Goal: Information Seeking & Learning: Understand process/instructions

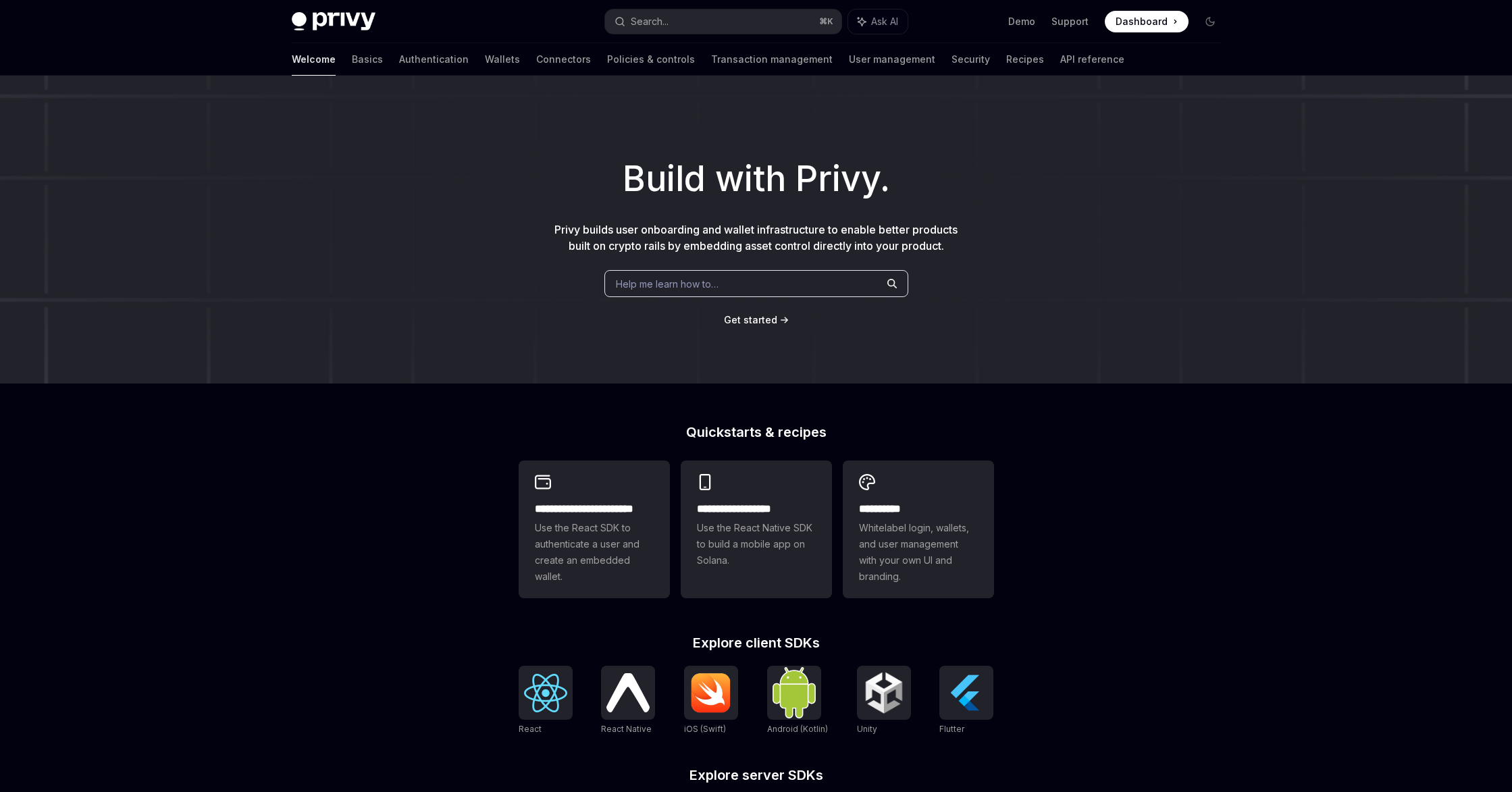
click at [503, 417] on div "**********" at bounding box center [756, 575] width 1512 height 998
click at [536, 51] on link "Connectors" at bounding box center [563, 59] width 55 height 33
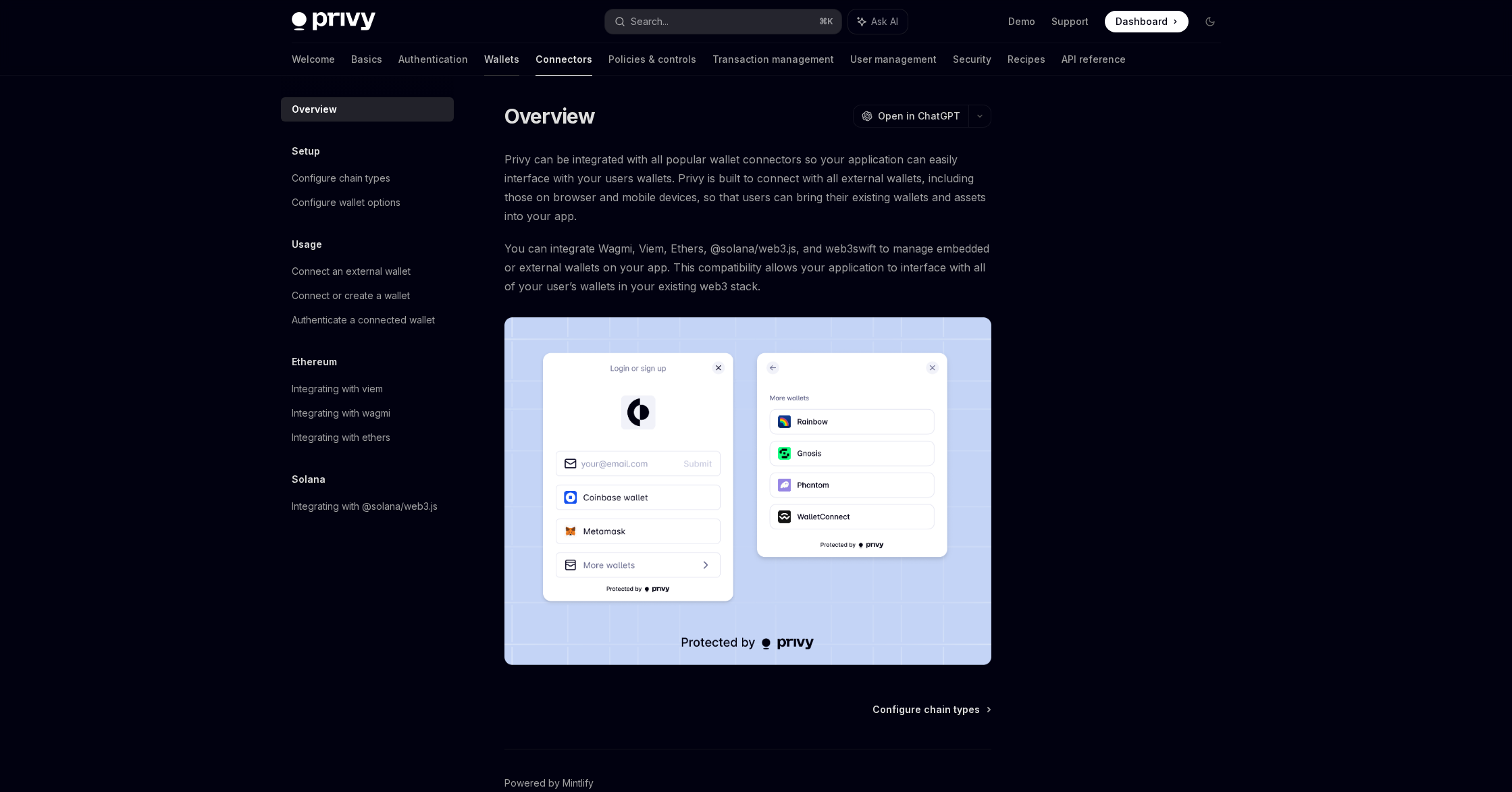
click at [484, 57] on link "Wallets" at bounding box center [502, 59] width 35 height 33
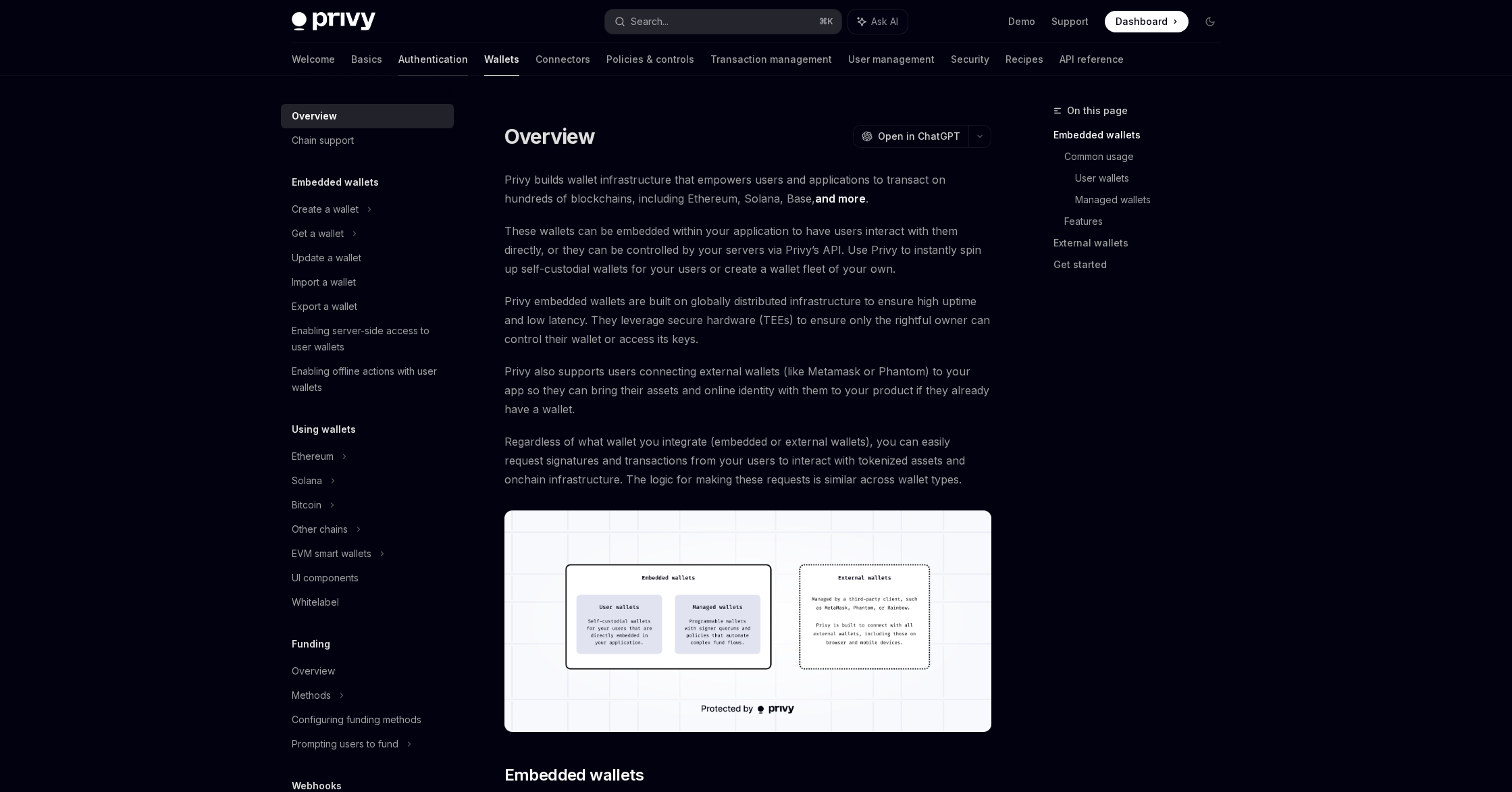
click at [398, 51] on link "Authentication" at bounding box center [433, 59] width 70 height 33
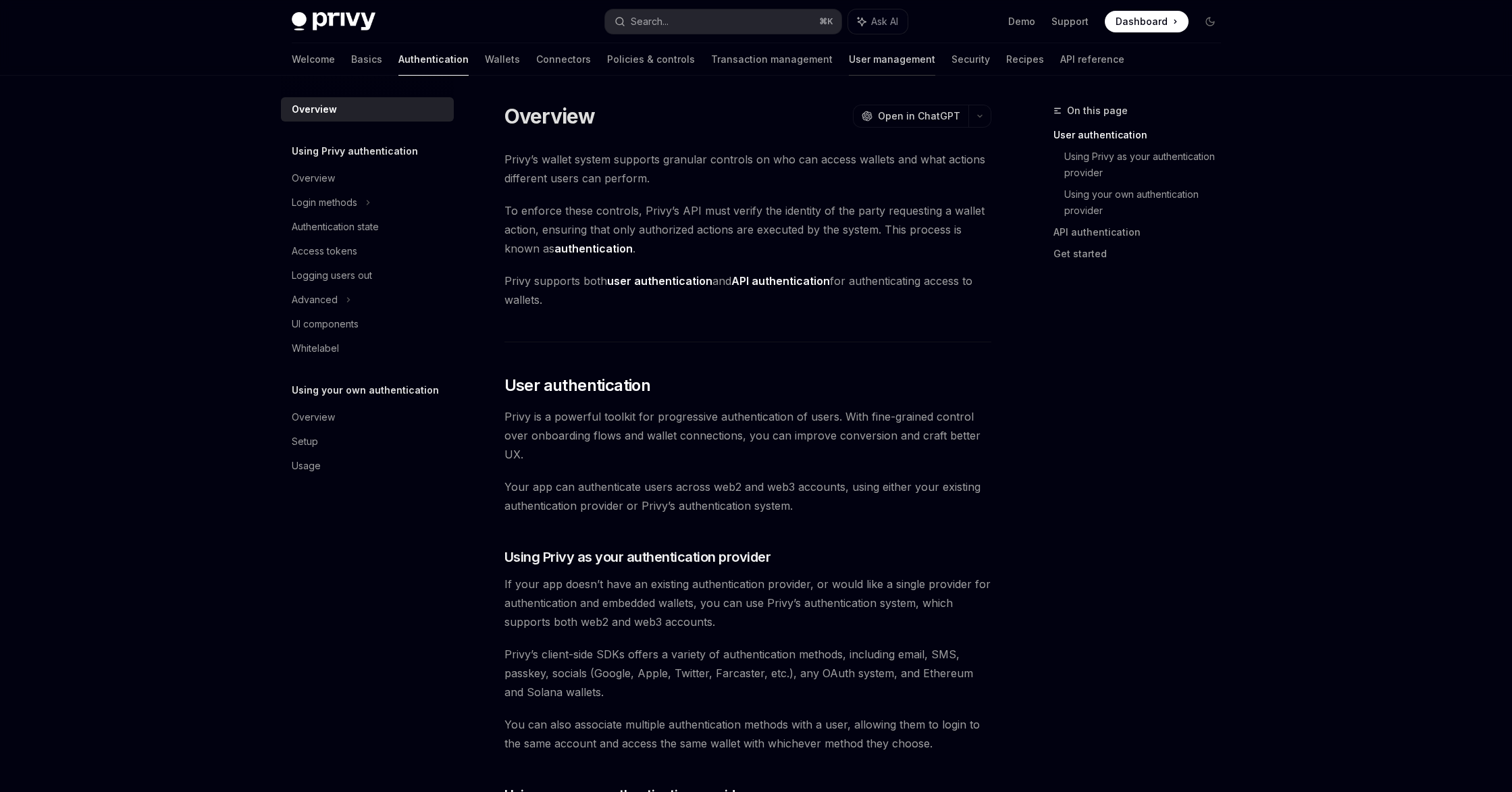
click at [849, 57] on link "User management" at bounding box center [892, 59] width 86 height 33
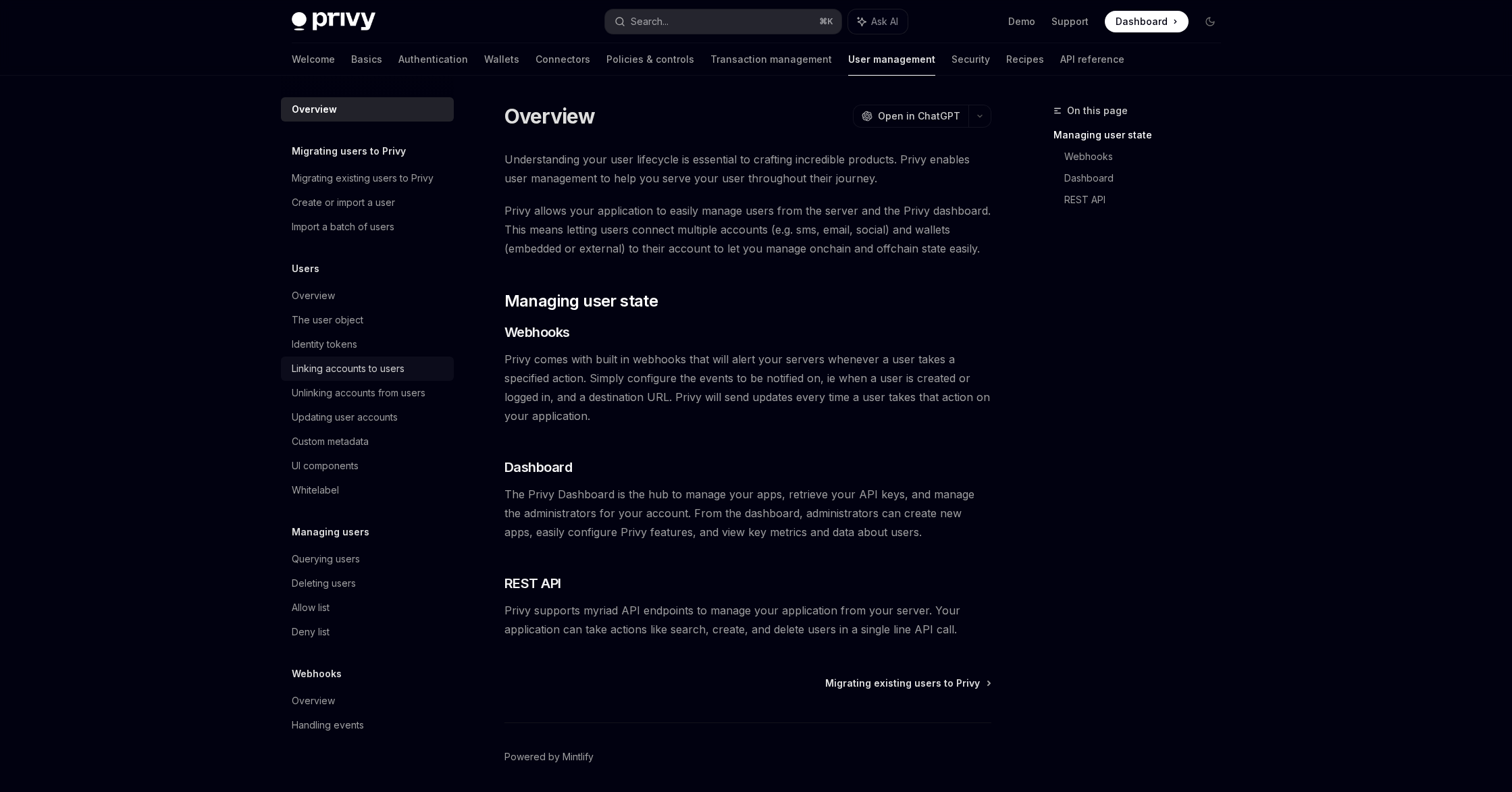
click at [356, 368] on div "Linking accounts to users" at bounding box center [348, 369] width 113 height 16
type textarea "*"
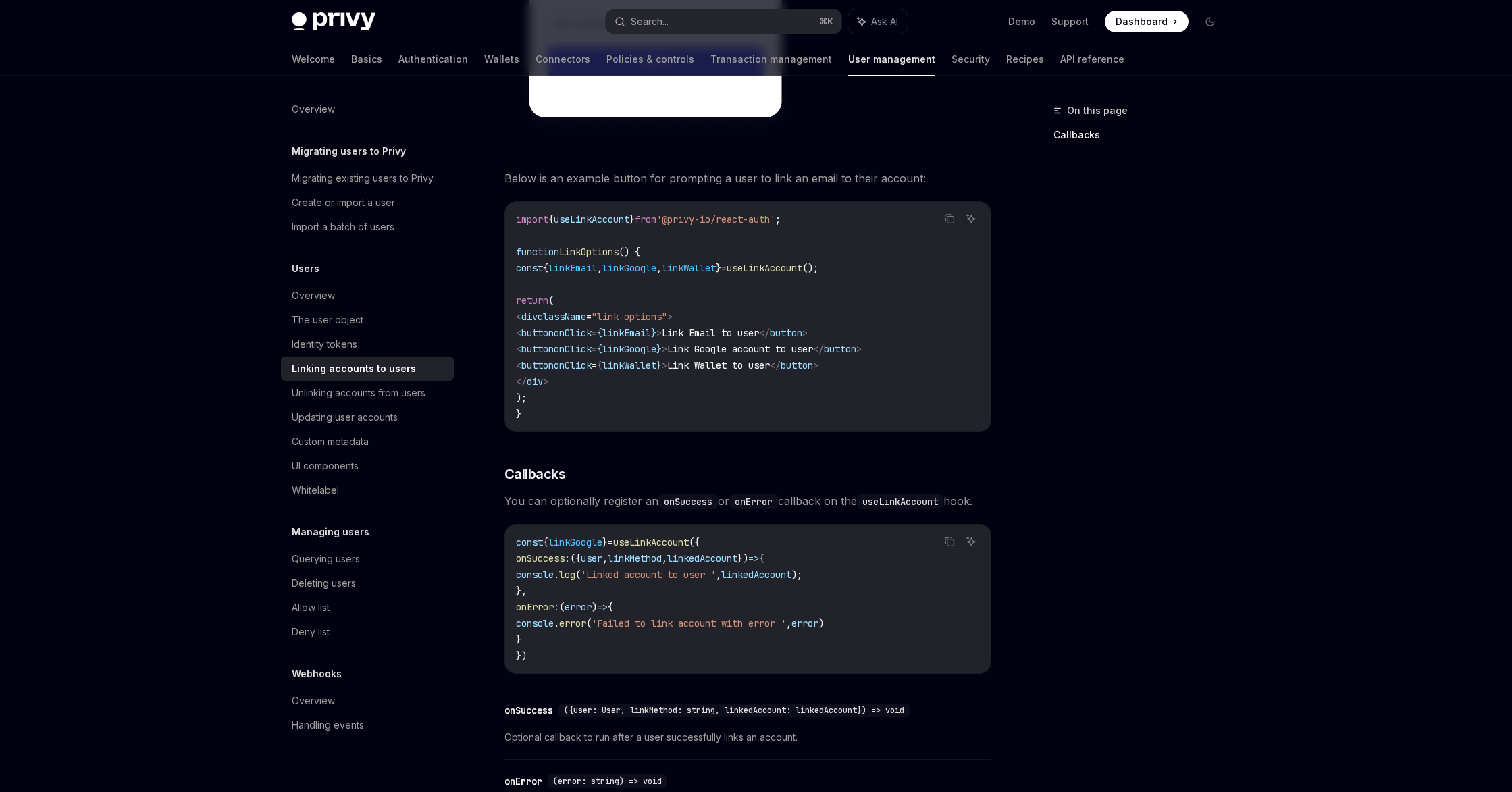
scroll to position [1072, 0]
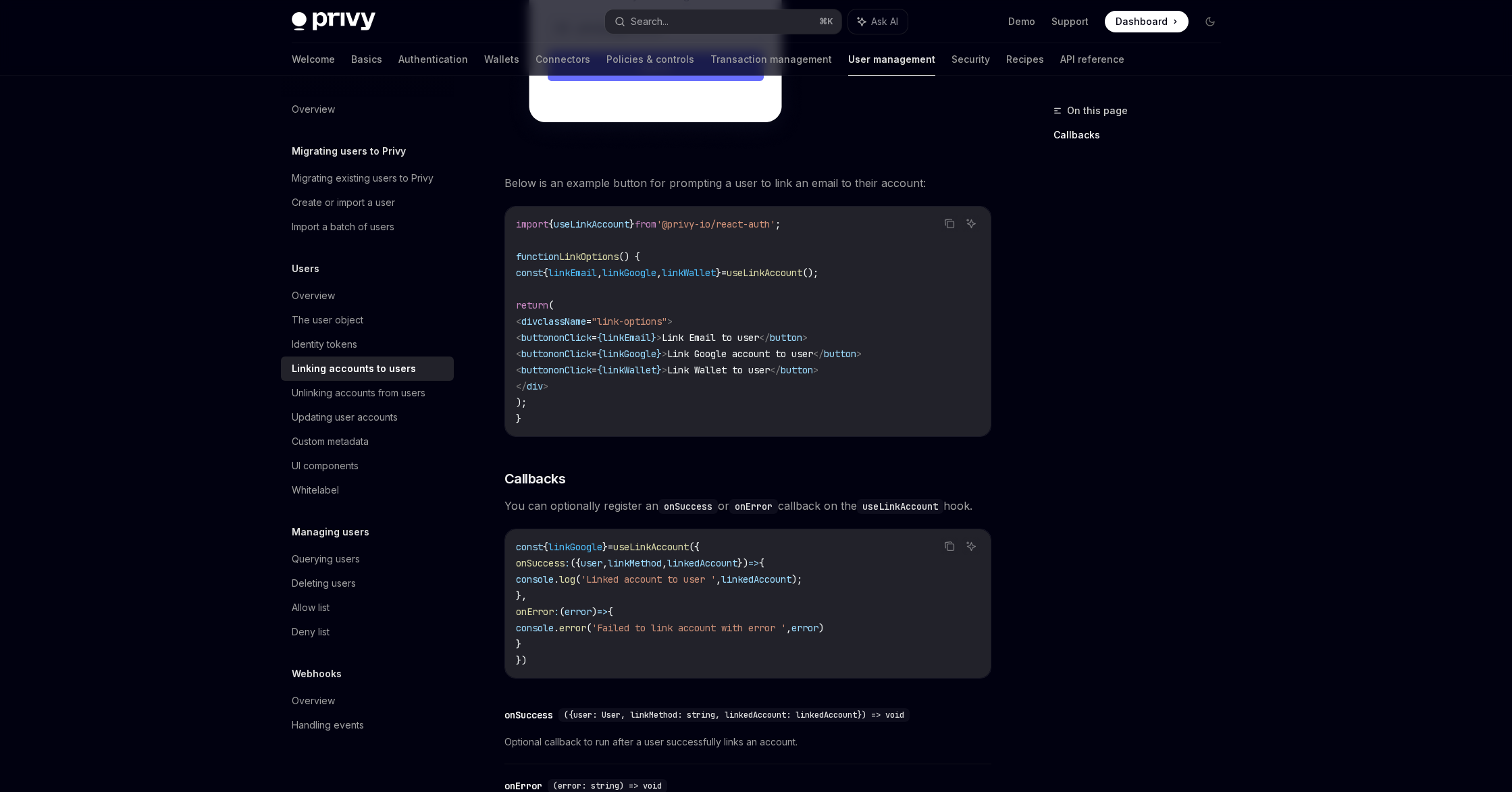
click at [611, 218] on span "useLinkAccount" at bounding box center [592, 224] width 76 height 12
copy span "useLinkAccount"
click at [1093, 185] on div "On this page Callbacks" at bounding box center [1128, 447] width 205 height 690
